Goal: Navigation & Orientation: Find specific page/section

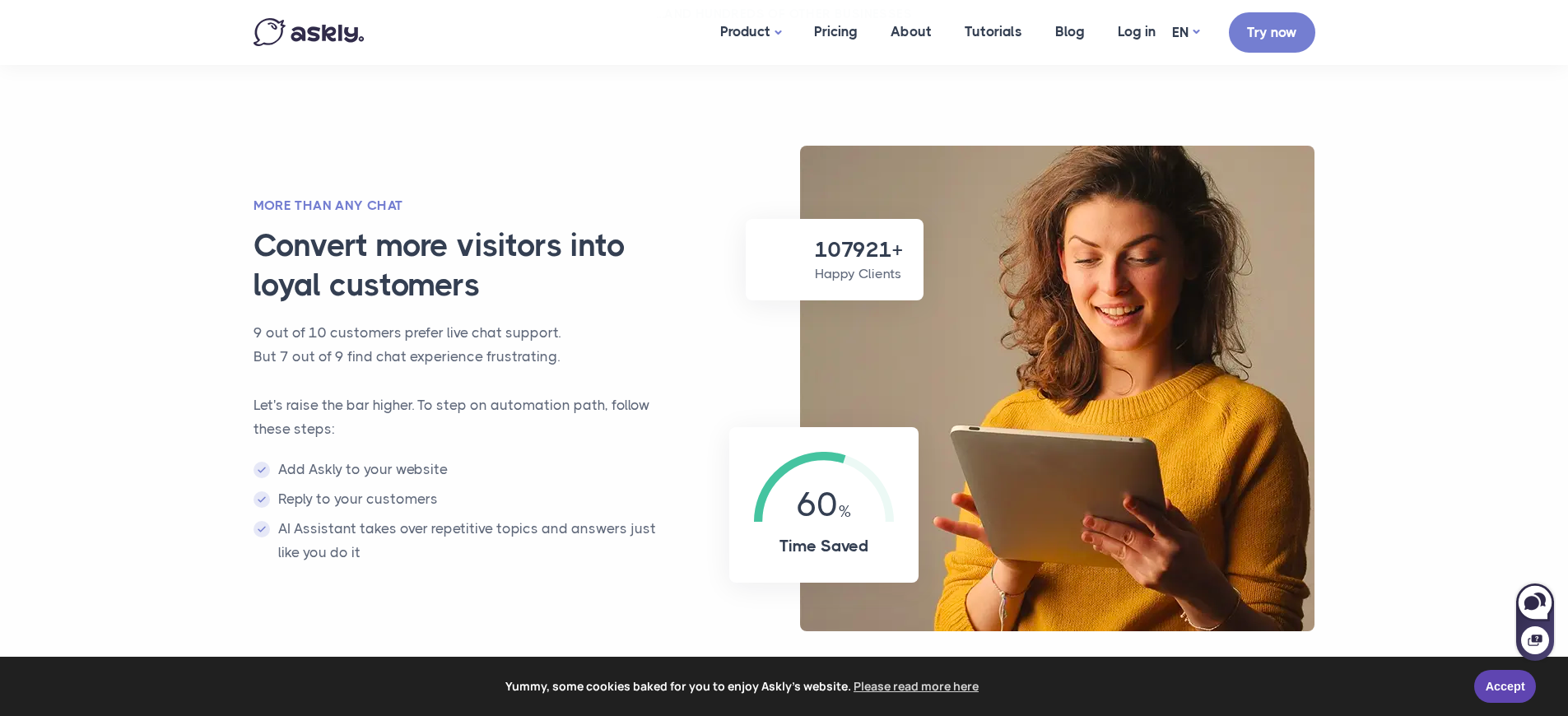
scroll to position [1018, 0]
click at [857, 285] on p "Happy Clients" at bounding box center [858, 274] width 88 height 20
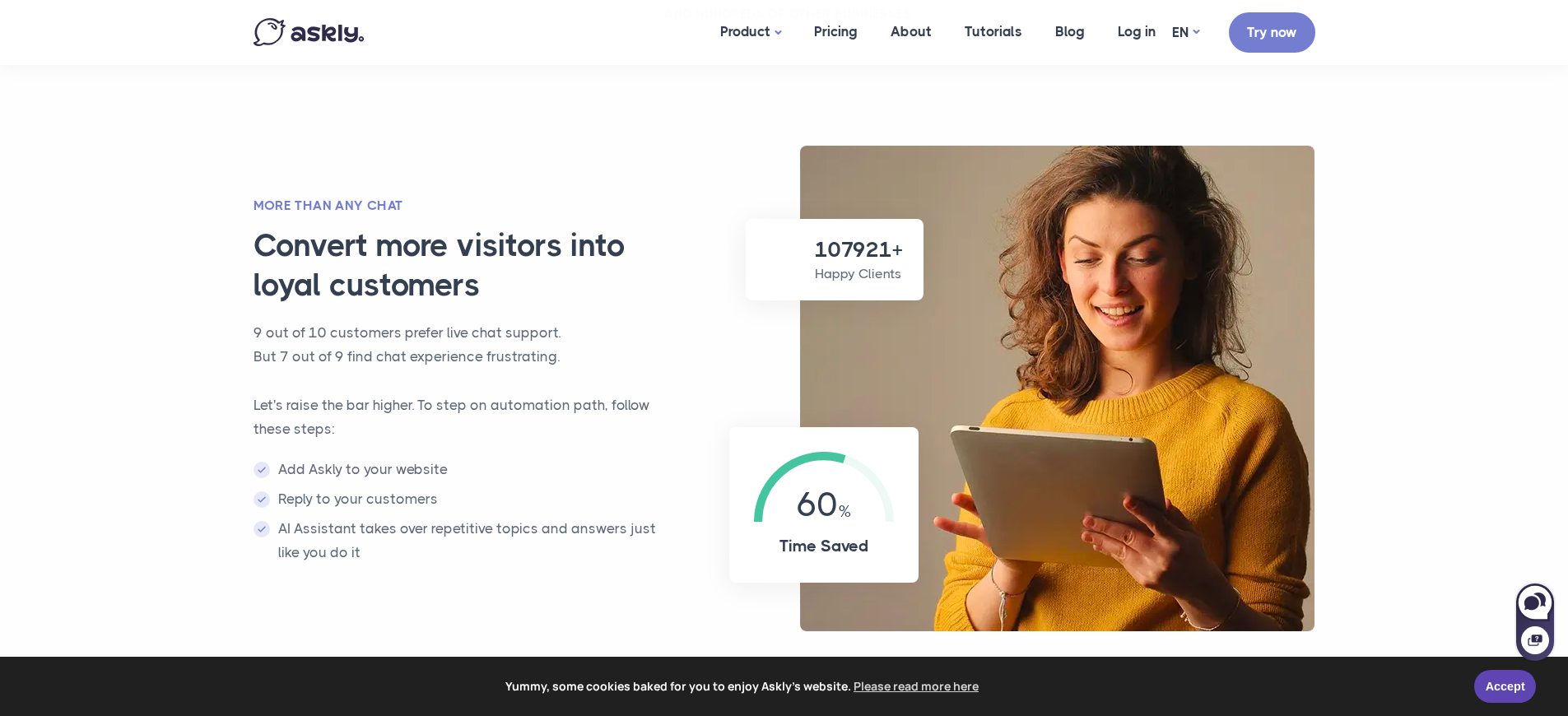
click at [855, 284] on p "Happy Clients" at bounding box center [858, 273] width 88 height 20
click at [857, 285] on p "Happy Clients" at bounding box center [858, 274] width 88 height 20
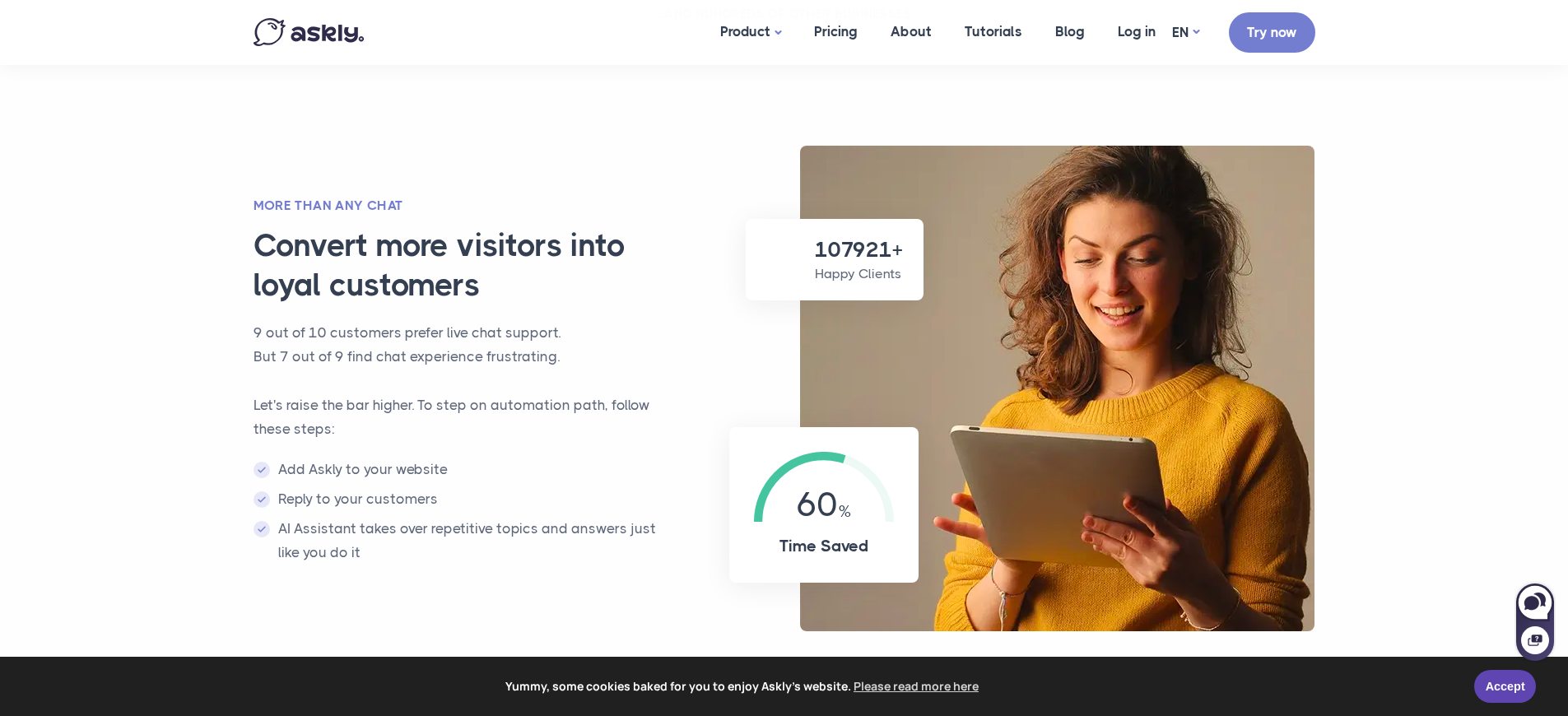
scroll to position [1020, 0]
click at [857, 274] on p "Happy Clients" at bounding box center [858, 272] width 88 height 20
click at [857, 274] on p "Happy Clients" at bounding box center [858, 274] width 88 height 20
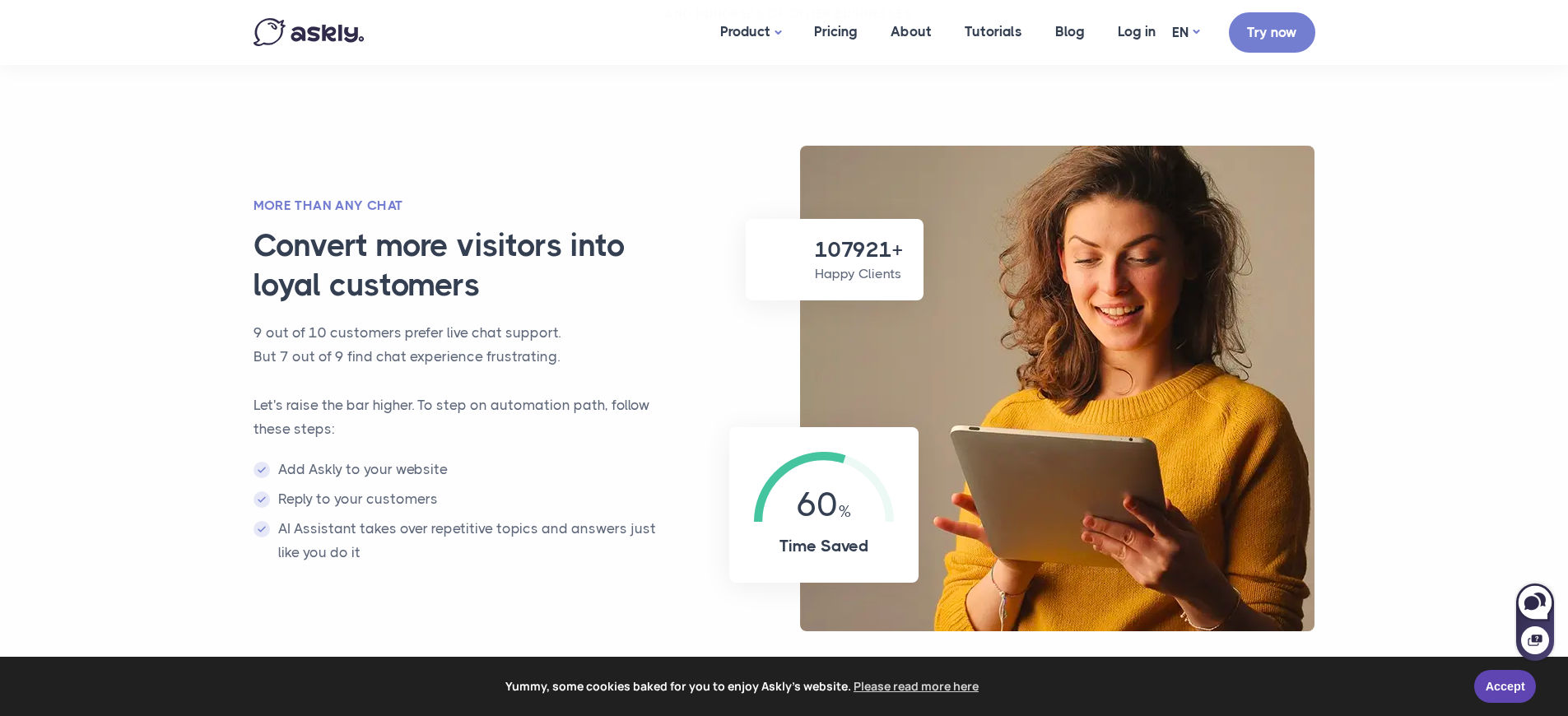
click at [855, 284] on p "Happy Clients" at bounding box center [858, 273] width 88 height 20
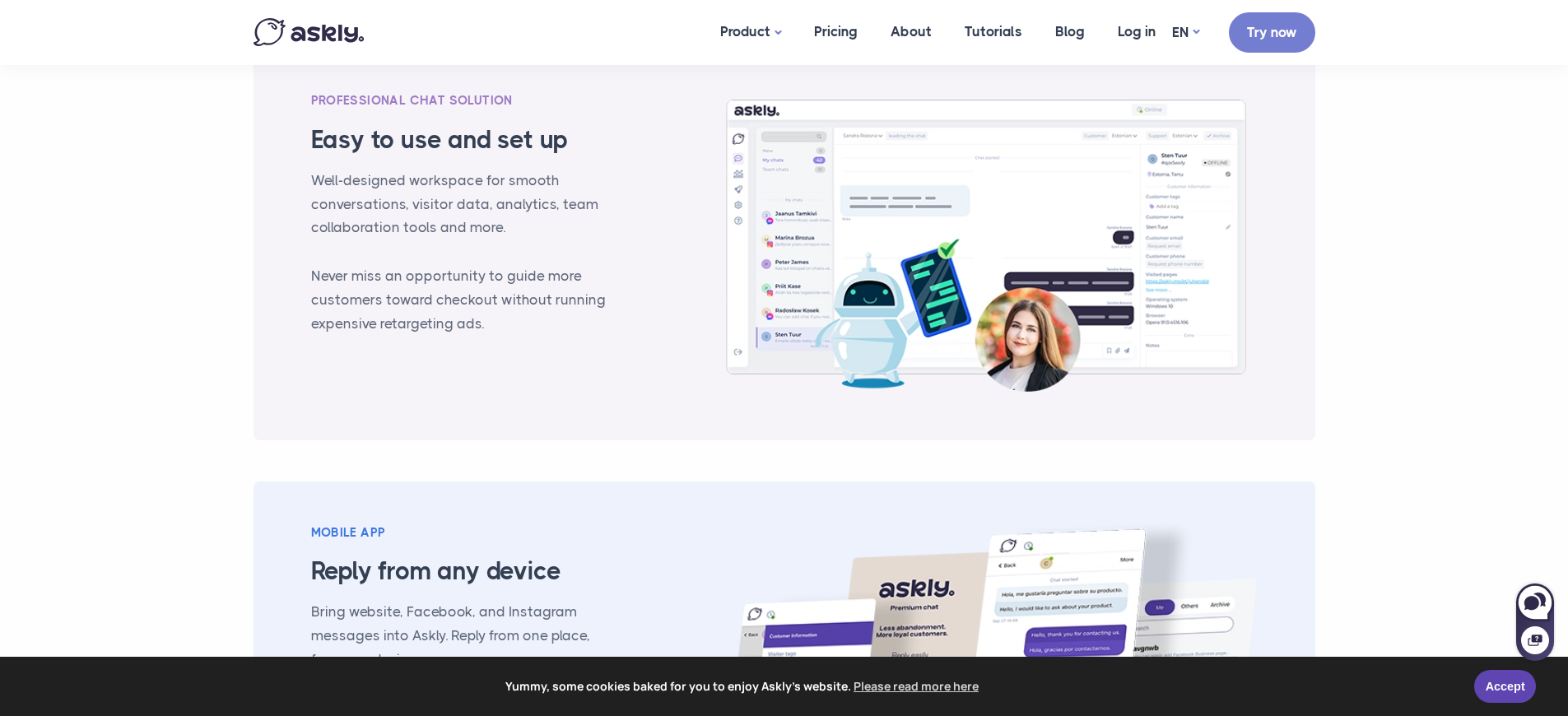
scroll to position [1019, 0]
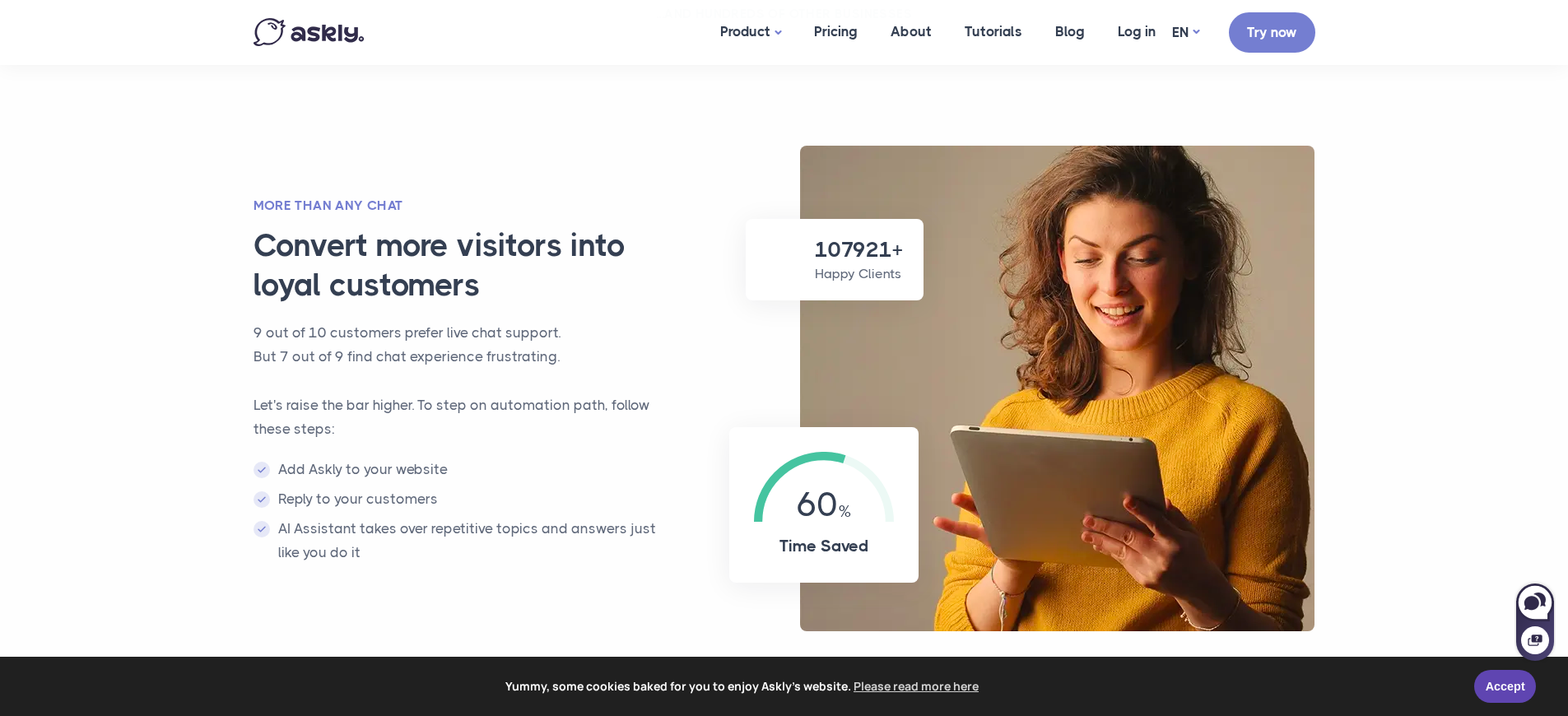
click at [855, 284] on p "Happy Clients" at bounding box center [858, 273] width 88 height 20
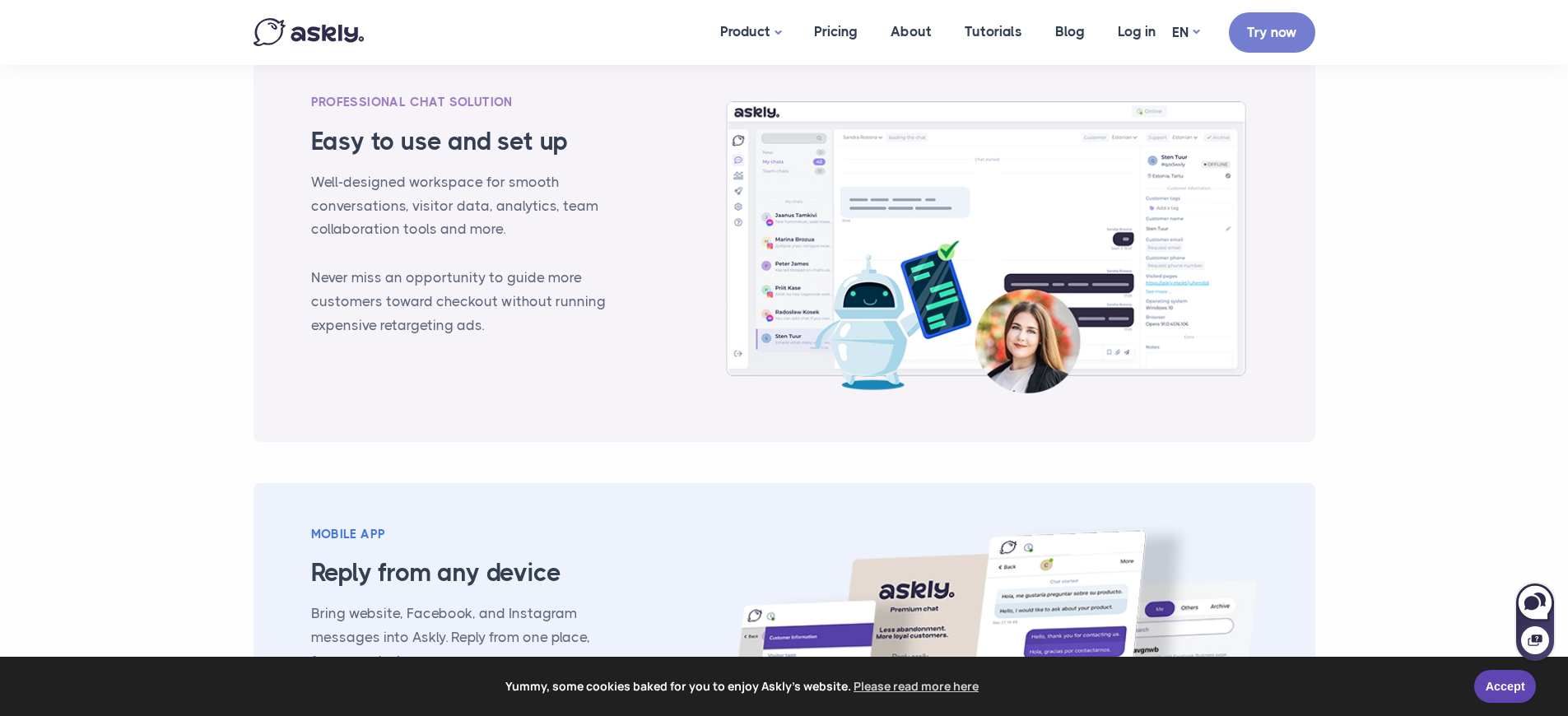
scroll to position [1818, 0]
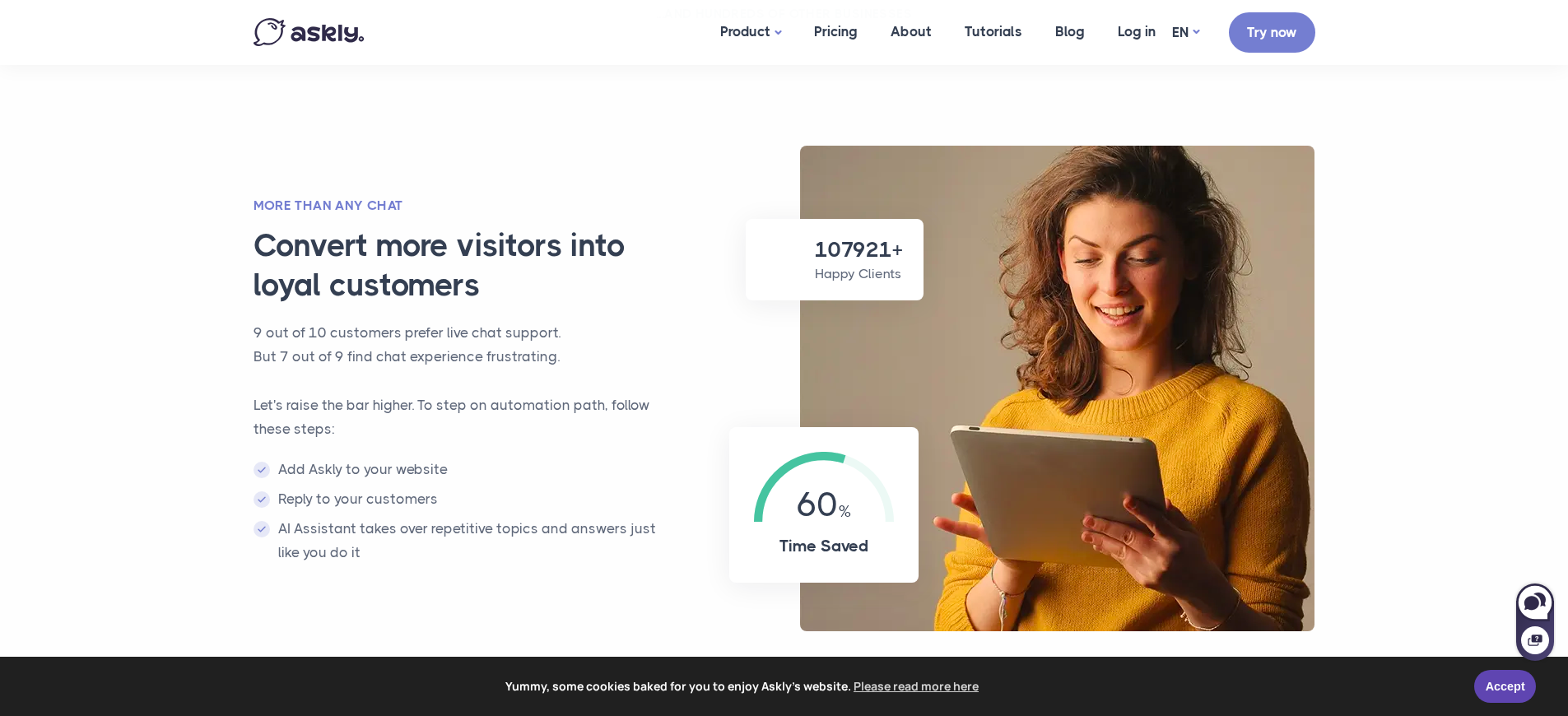
click at [855, 284] on p "Happy Clients" at bounding box center [858, 273] width 88 height 20
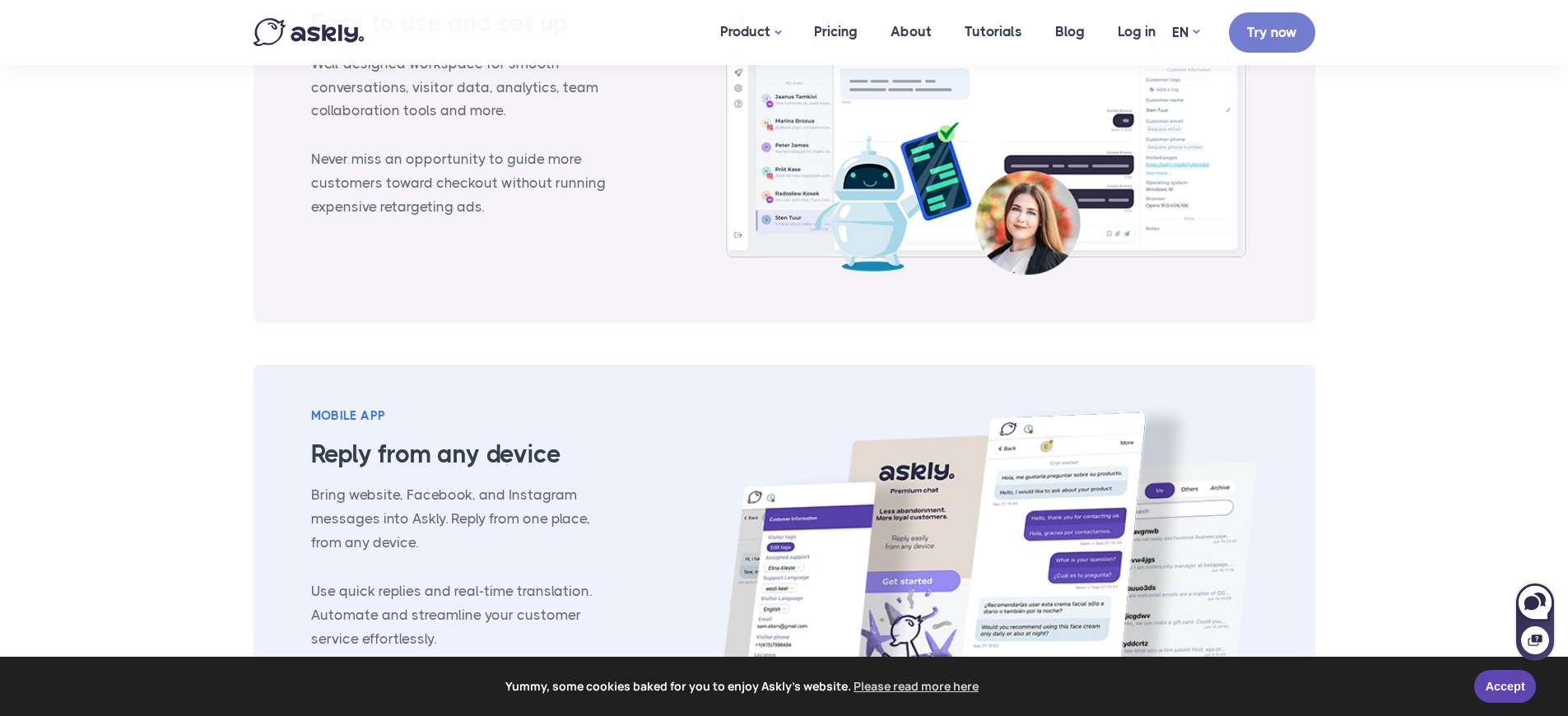
scroll to position [1842, 0]
